Goal: Transaction & Acquisition: Purchase product/service

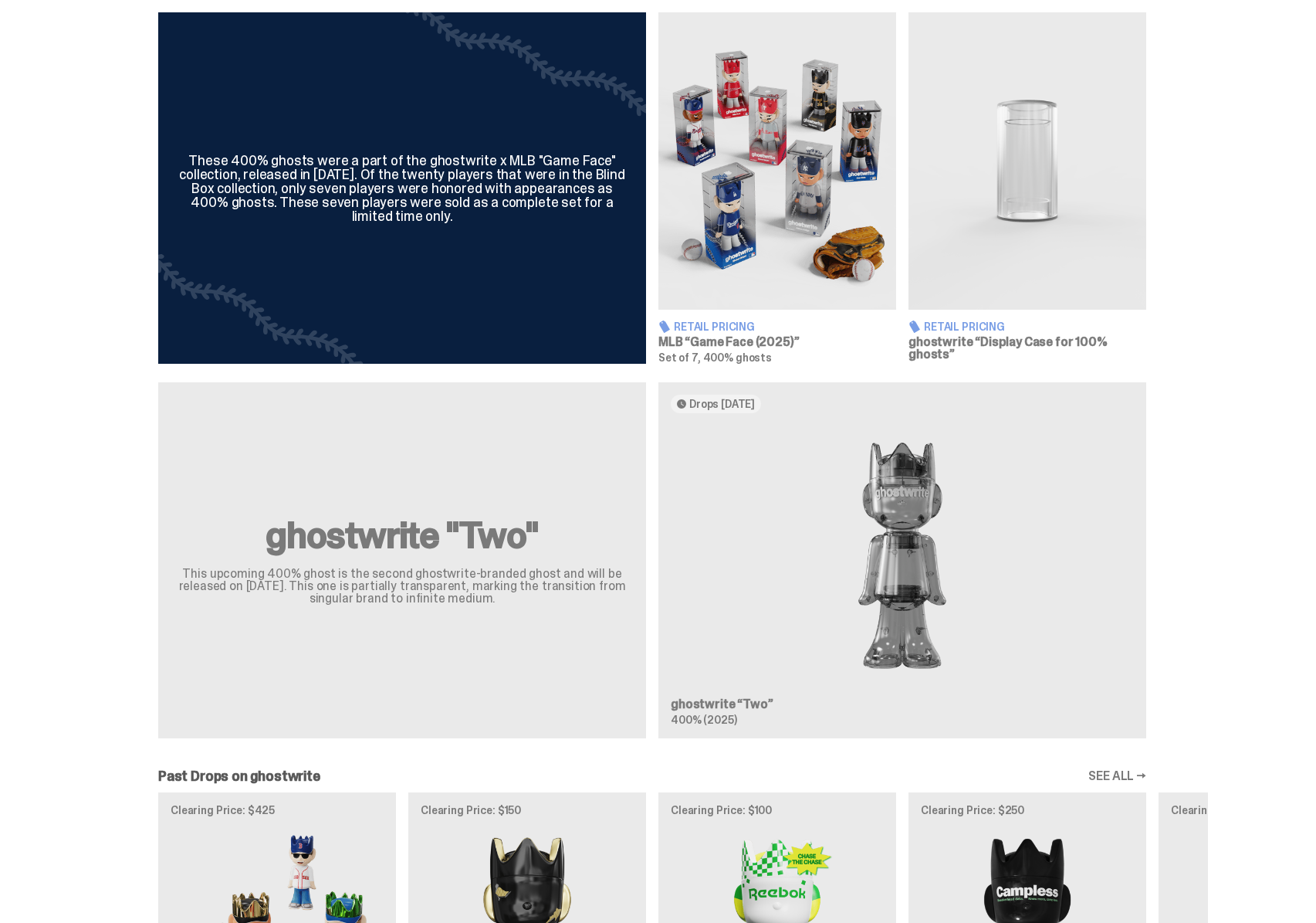
scroll to position [943, 0]
click at [392, 582] on p "This upcoming 400% ghost is the second ghostwrite-branded ghost and will be rel…" at bounding box center [402, 587] width 451 height 37
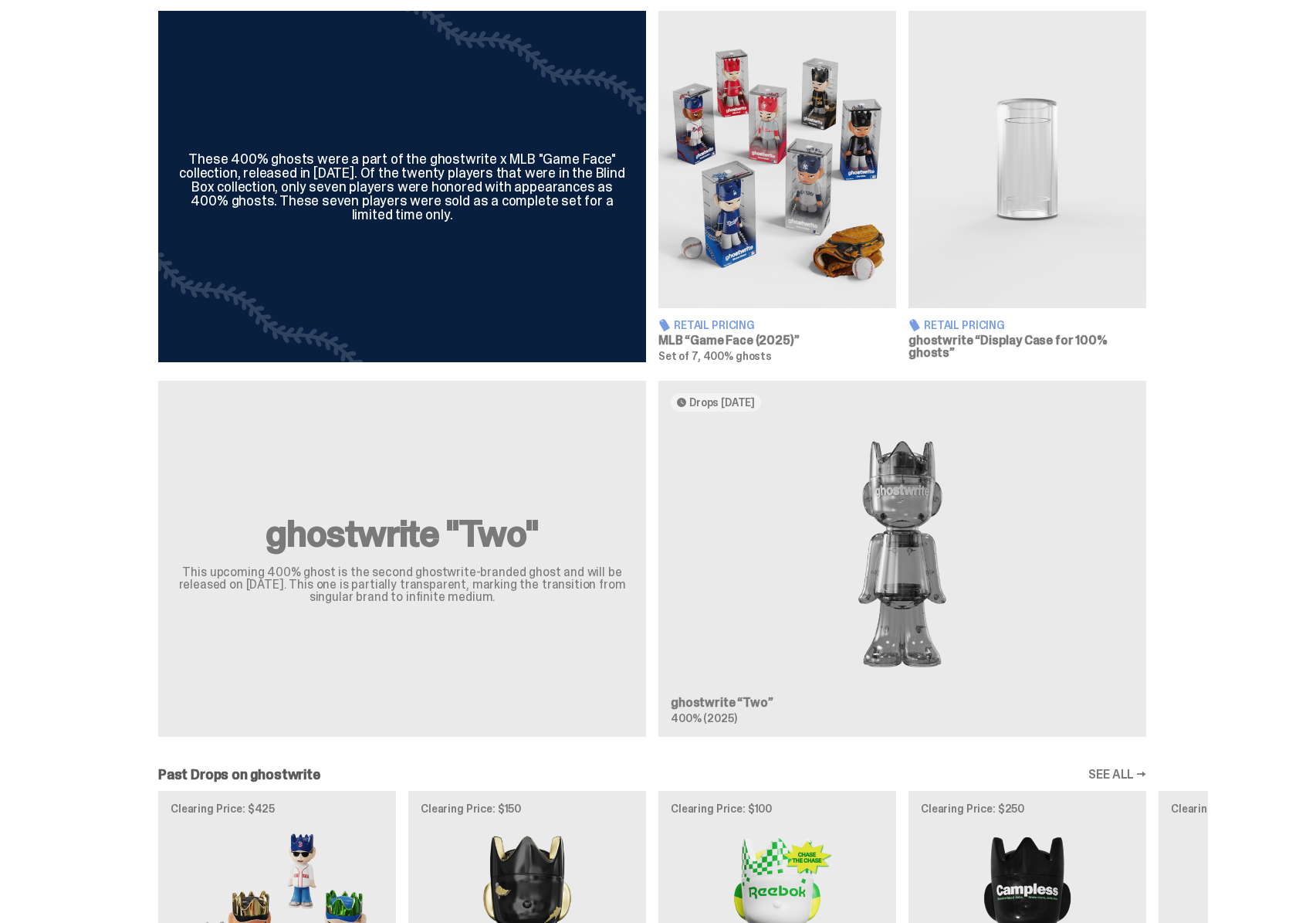
scroll to position [946, 0]
click at [646, 596] on div "ghostwrite "Two" This upcoming 400% ghost is the second ghostwrite-branded ghos…" at bounding box center [402, 558] width 488 height 357
click at [651, 596] on div "ghostwrite "Two" This upcoming 400% ghost is the second ghostwrite-branded ghos…" at bounding box center [652, 565] width 1112 height 370
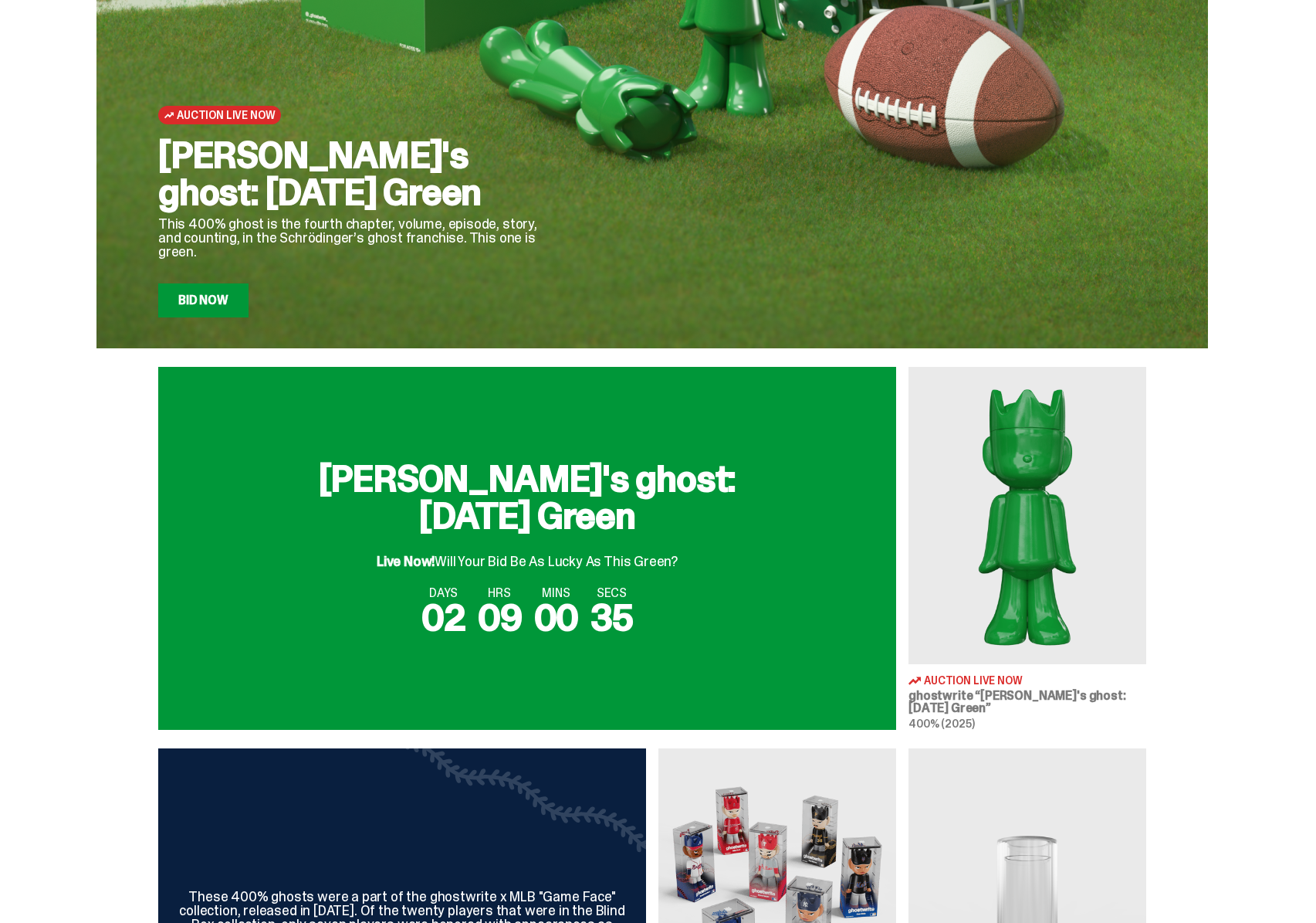
scroll to position [199, 0]
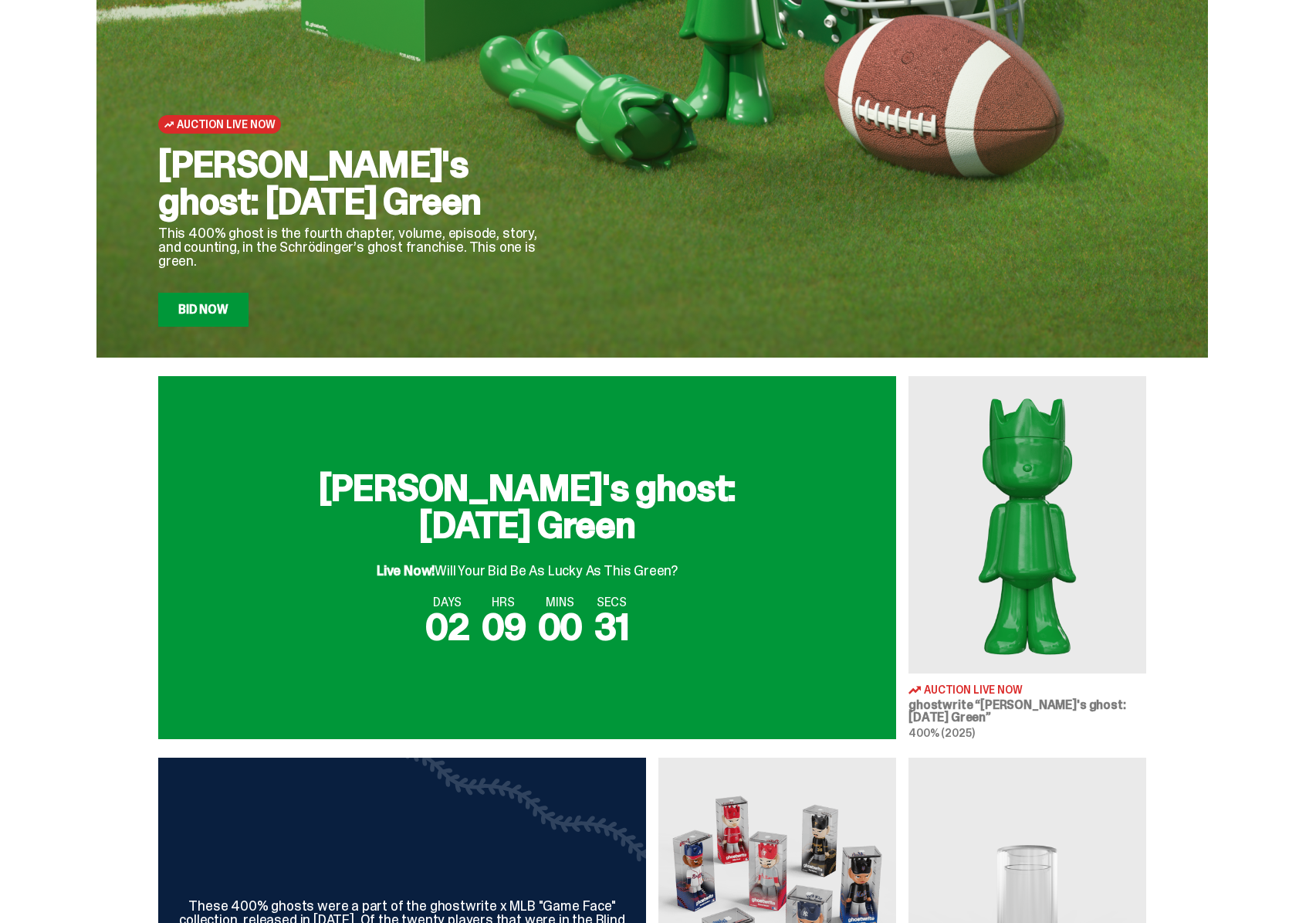
click at [912, 613] on div "[PERSON_NAME]'s ghost: [DATE] Green Live Now! Will Your Bid Be As Lucky As This…" at bounding box center [652, 557] width 988 height 363
click at [1014, 595] on img at bounding box center [1027, 525] width 237 height 298
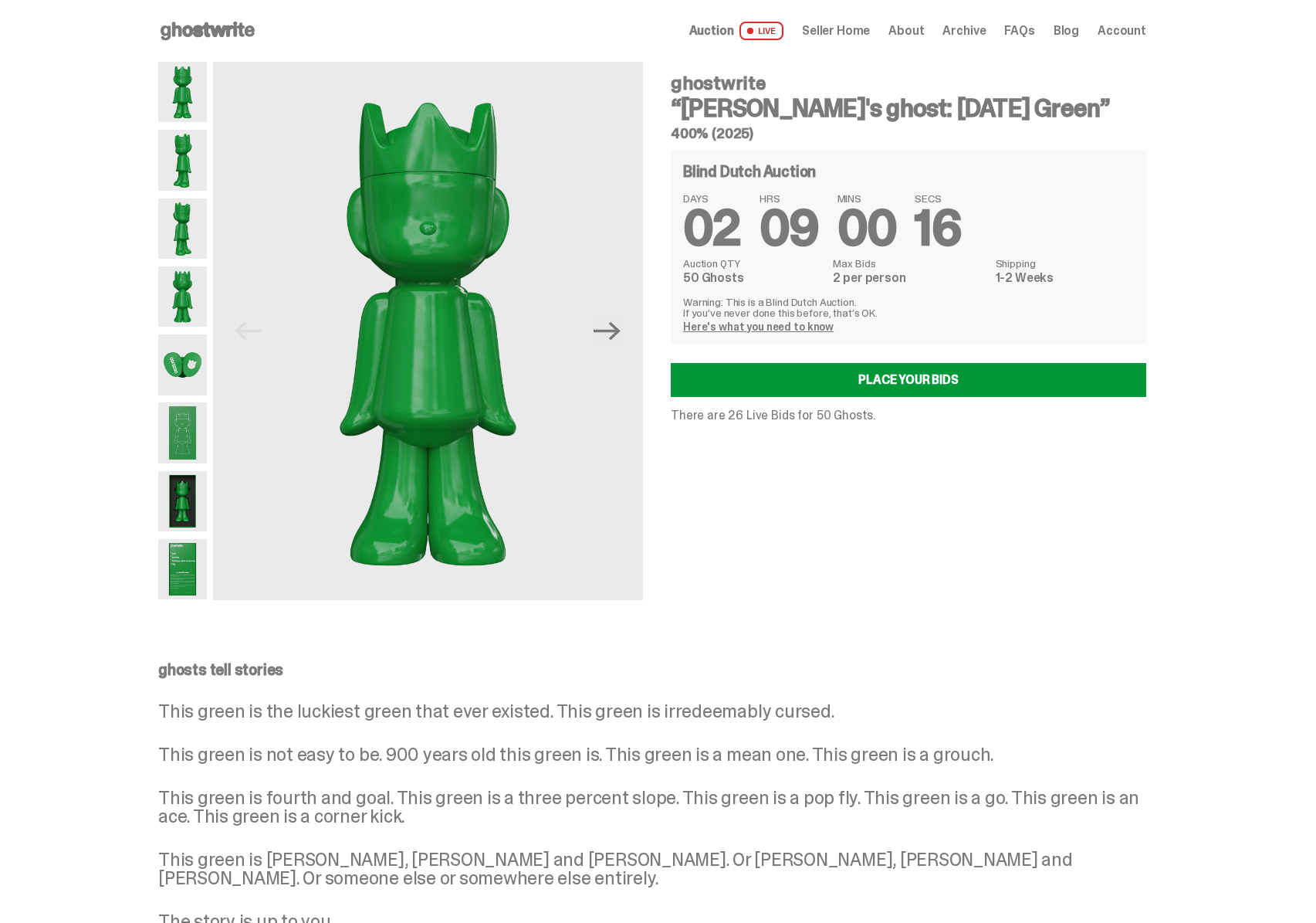
click at [737, 416] on p "There are 26 Live Bids for 50 Ghosts." at bounding box center [908, 415] width 476 height 12
